Goal: Navigation & Orientation: Find specific page/section

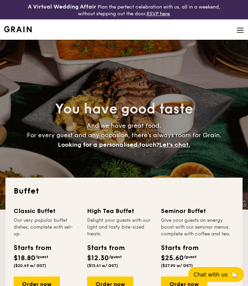
select select
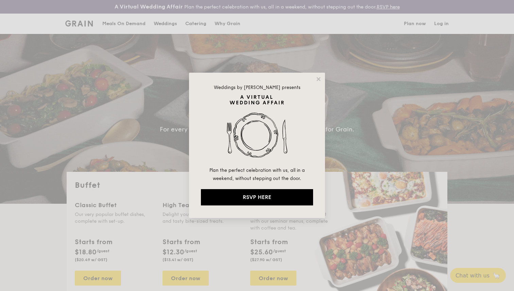
click at [123, 76] on div "Weddings by [PERSON_NAME] presents Plan the perfect celebration with us, all in…" at bounding box center [257, 145] width 514 height 291
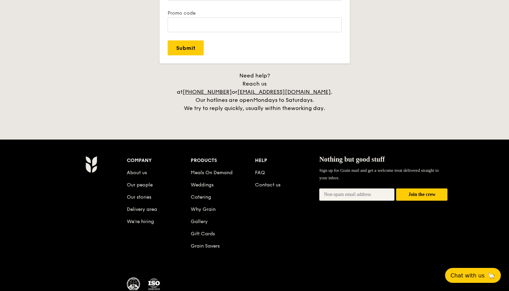
scroll to position [1427, 0]
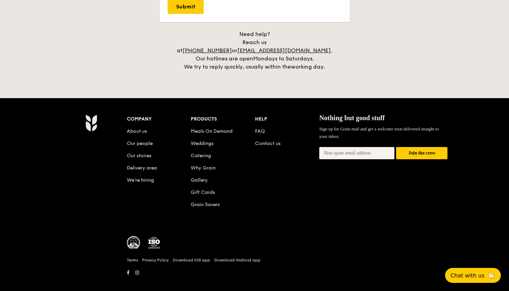
click at [240, 204] on div "Company About us Our people Our stories Delivery area We’re hiring Products Mea…" at bounding box center [287, 167] width 321 height 105
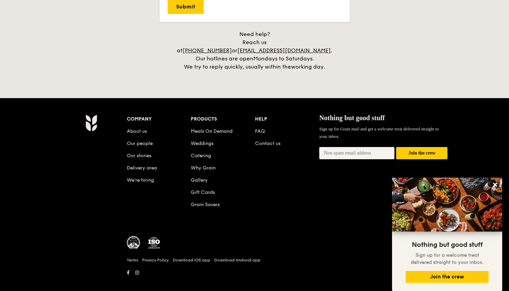
drag, startPoint x: 273, startPoint y: 186, endPoint x: 262, endPoint y: 179, distance: 12.8
click at [247, 186] on div "Company About us Our people Our stories Delivery area We’re hiring Products Mea…" at bounding box center [287, 167] width 321 height 105
click at [148, 208] on div "Company About us Our people Our stories Delivery area We’re hiring Products Mea…" at bounding box center [287, 167] width 321 height 105
click at [134, 128] on link "About us" at bounding box center [137, 131] width 20 height 6
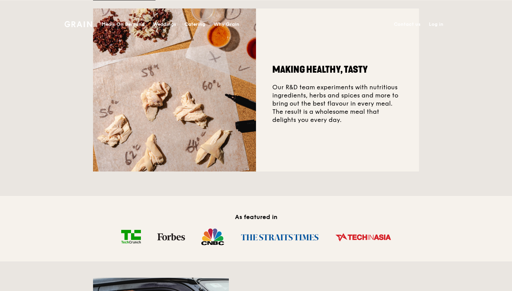
scroll to position [735, 0]
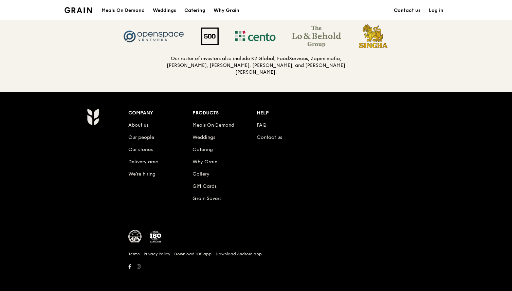
click at [141, 266] on icon at bounding box center [139, 266] width 4 height 5
click at [126, 267] on link at bounding box center [130, 267] width 8 height 7
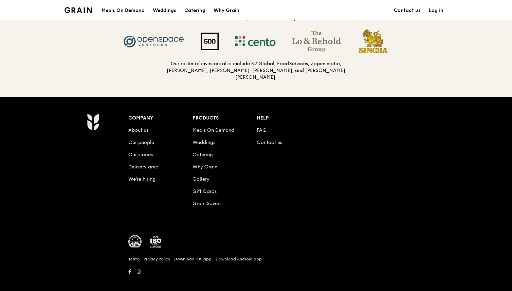
scroll to position [670, 0]
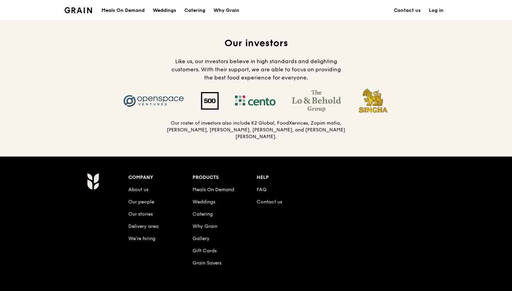
click at [370, 141] on div "Our investors Like us, our investors believe in high standards and delighting c…" at bounding box center [256, 89] width 512 height 136
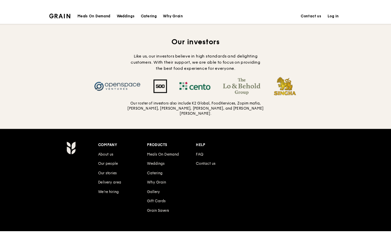
scroll to position [661, 0]
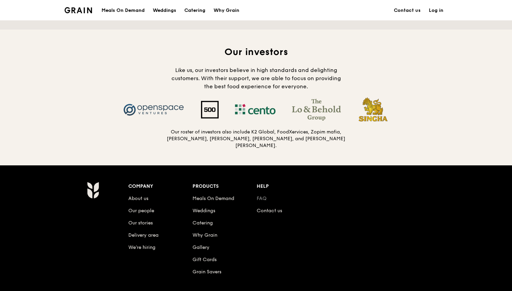
click at [260, 196] on link "FAQ" at bounding box center [262, 199] width 10 height 6
click at [339, 168] on div "Company About us Our people Our stories Delivery area We’re hiring Products Mea…" at bounding box center [256, 265] width 512 height 201
click at [475, 143] on div "Our investors Like us, our investors believe in high standards and delighting c…" at bounding box center [256, 98] width 512 height 136
